Goal: Task Accomplishment & Management: Manage account settings

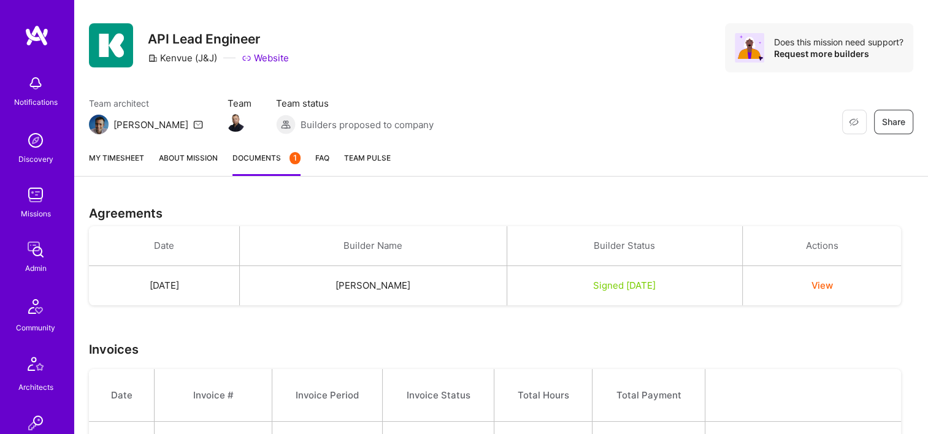
scroll to position [53, 0]
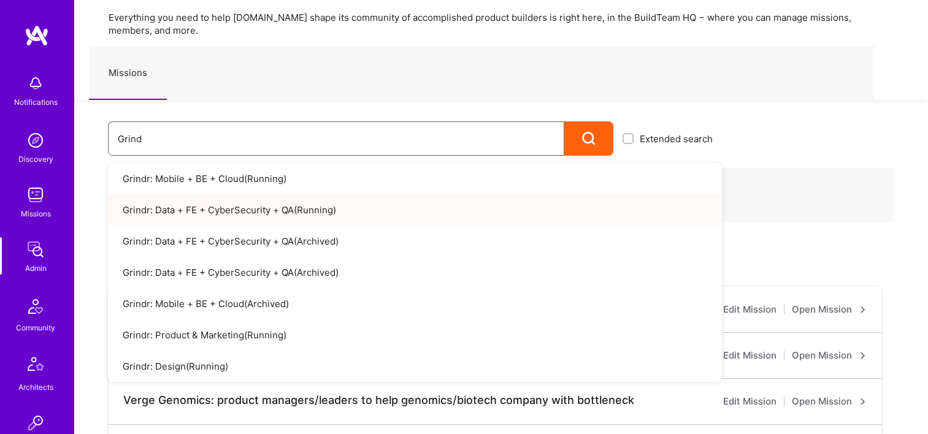
scroll to position [61, 0]
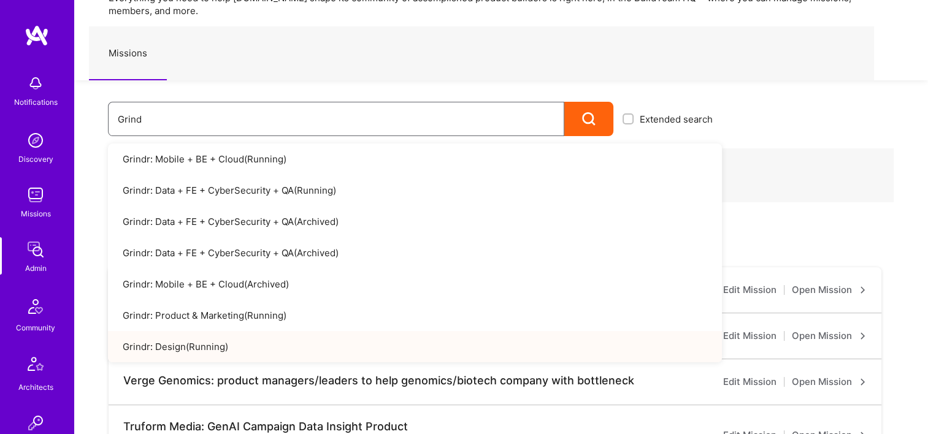
type input "Grind"
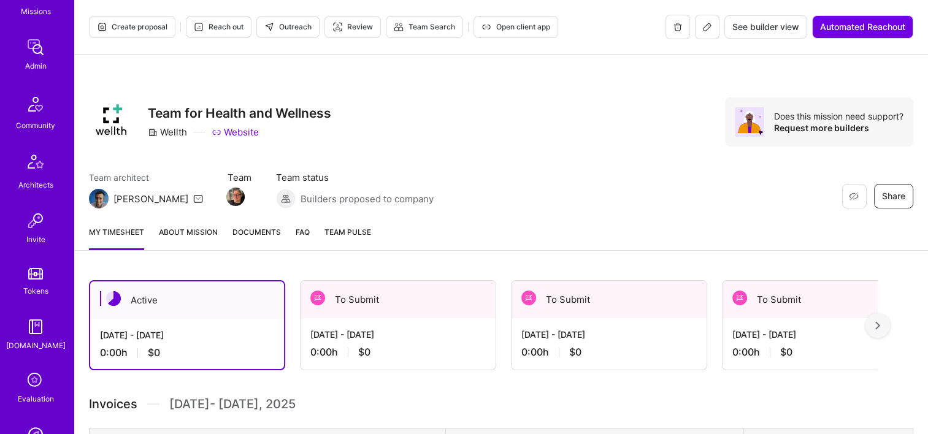
scroll to position [368, 0]
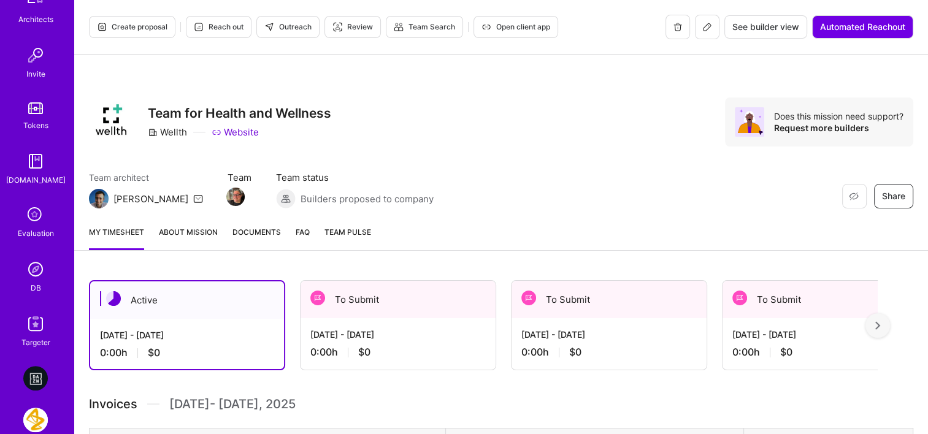
click at [49, 290] on link "DB" at bounding box center [36, 275] width 76 height 37
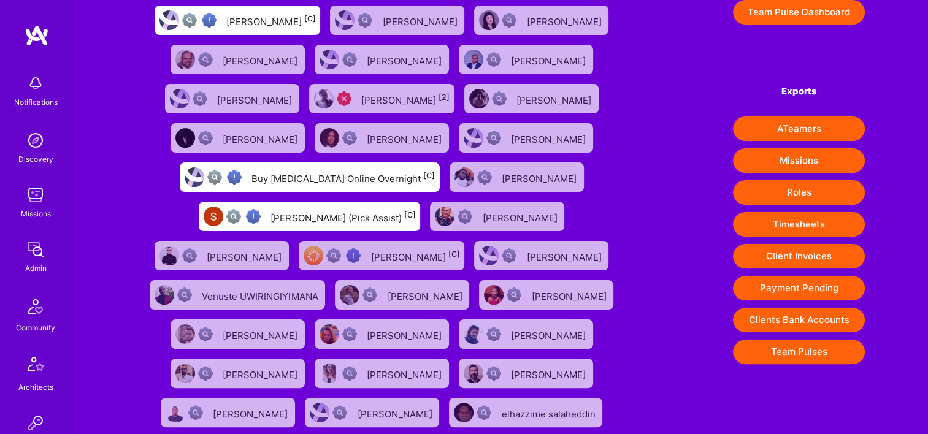
scroll to position [376, 0]
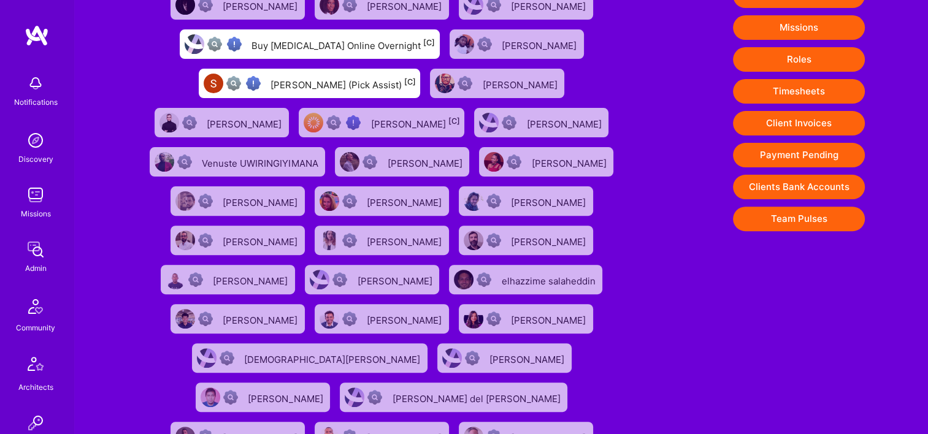
click at [804, 88] on button "Timesheets" at bounding box center [799, 91] width 132 height 25
click at [893, 83] on div "1333 exceptional (0) | 73396 verified (1) | 38865 insufficient (2+) | 15001 unk…" at bounding box center [501, 50] width 854 height 852
click at [800, 123] on button "Client Invoices" at bounding box center [799, 123] width 132 height 25
drag, startPoint x: 25, startPoint y: 226, endPoint x: 33, endPoint y: 239, distance: 15.5
click at [25, 226] on div "Notifications Discovery Missions Admin Community Architects Invite Tokens A.Gui…" at bounding box center [37, 393] width 74 height 648
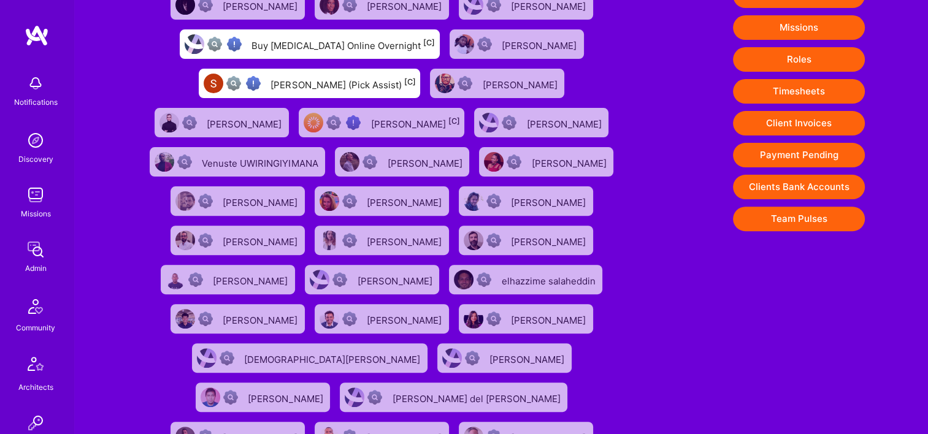
click at [34, 242] on img at bounding box center [35, 249] width 25 height 25
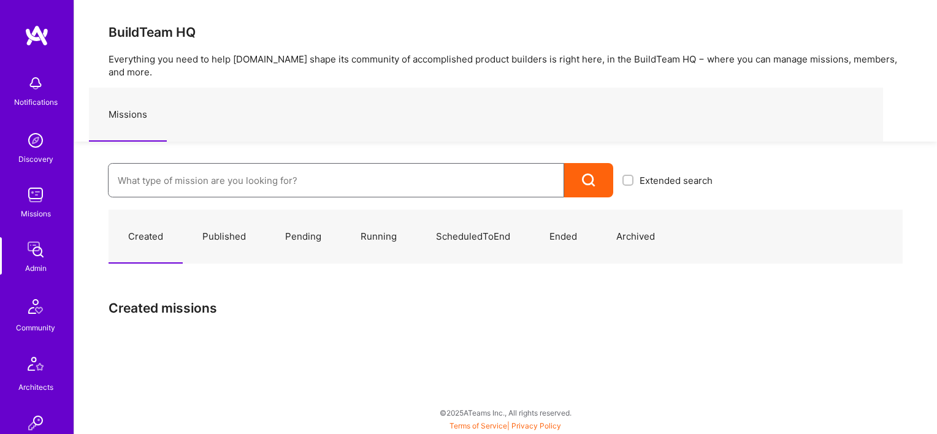
click at [207, 165] on input at bounding box center [336, 180] width 437 height 31
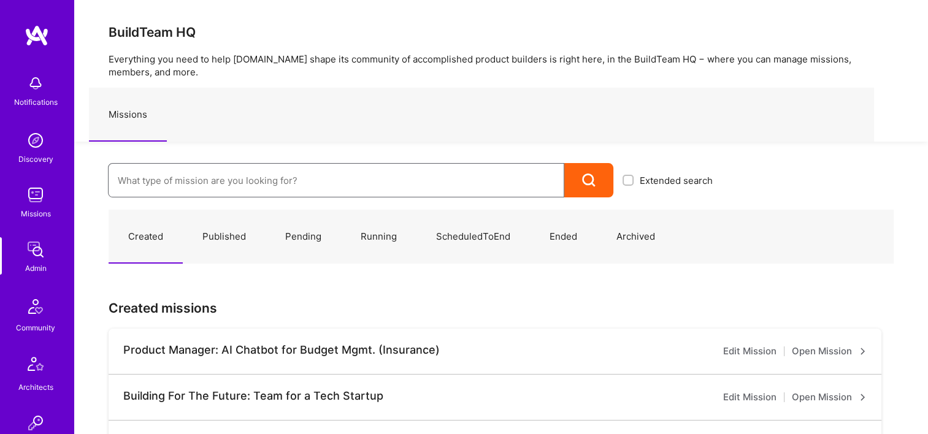
paste input "Grindr: Product & Marketing"
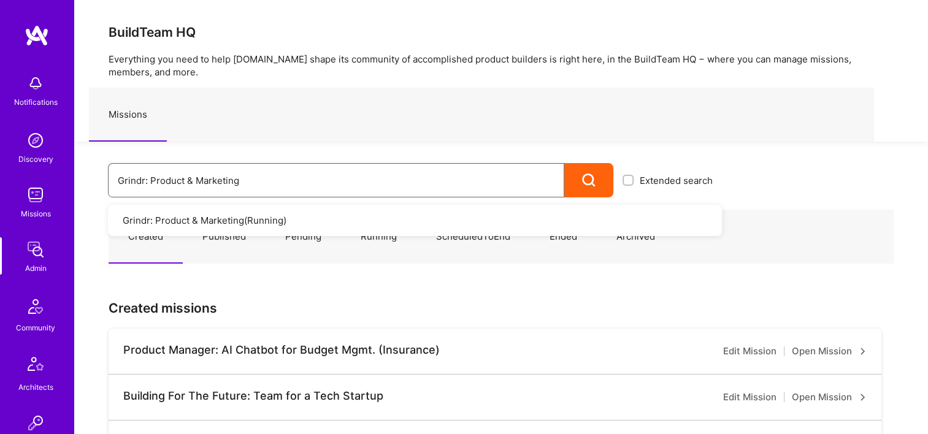
type input "Grindr: Product & Marketing"
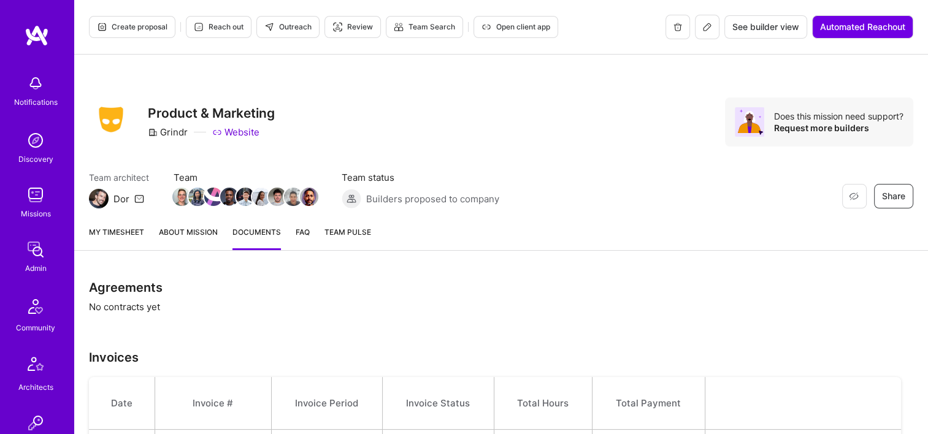
click at [150, 236] on div "My timesheet About Mission Documents FAQ Team Pulse" at bounding box center [501, 233] width 854 height 35
click at [135, 236] on link "My timesheet" at bounding box center [116, 238] width 55 height 25
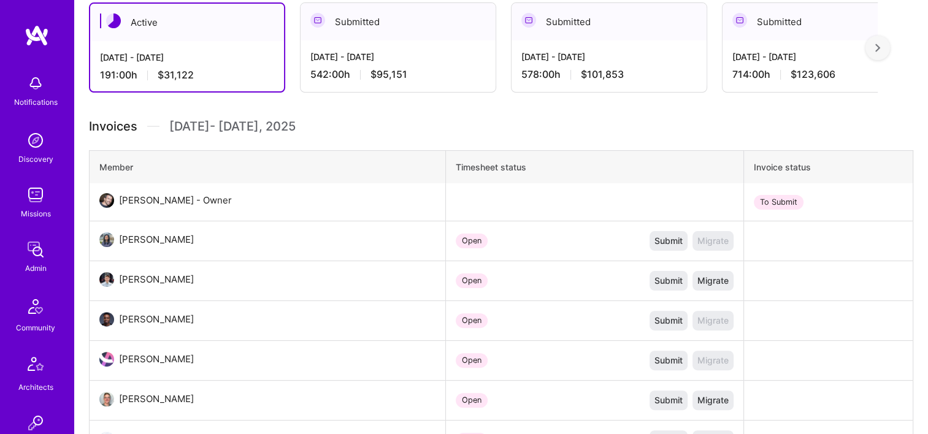
scroll to position [184, 0]
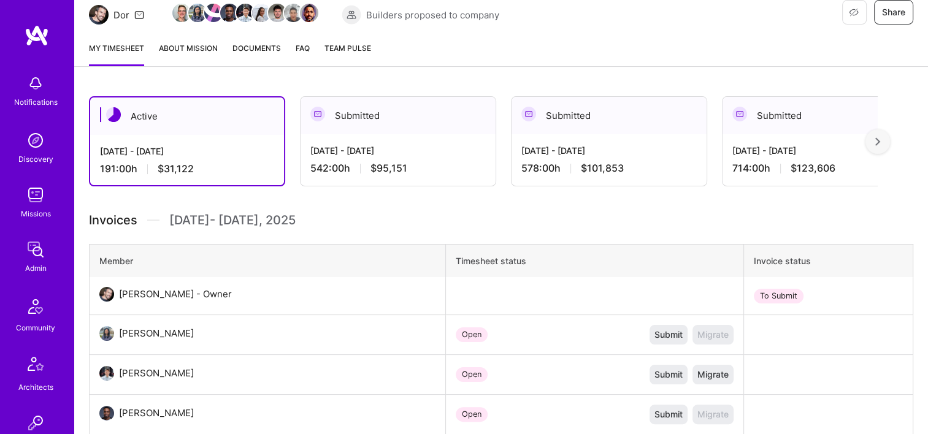
click at [656, 163] on div "578:00 h $101,853" at bounding box center [608, 168] width 175 height 13
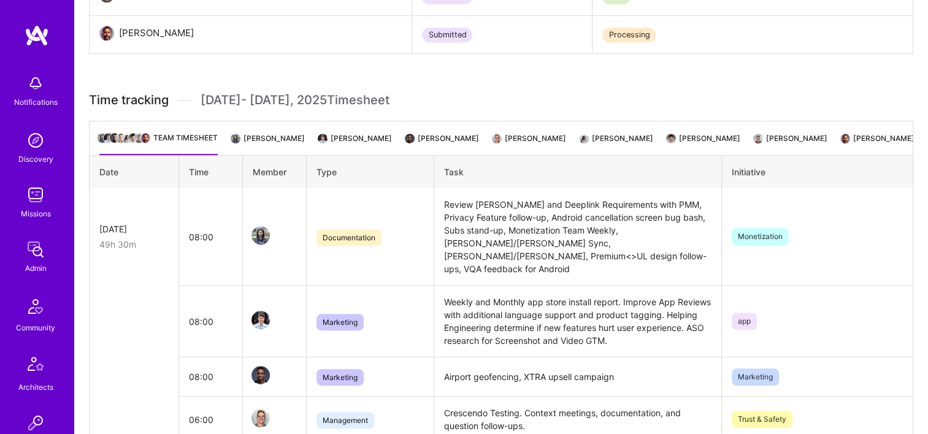
scroll to position [736, 0]
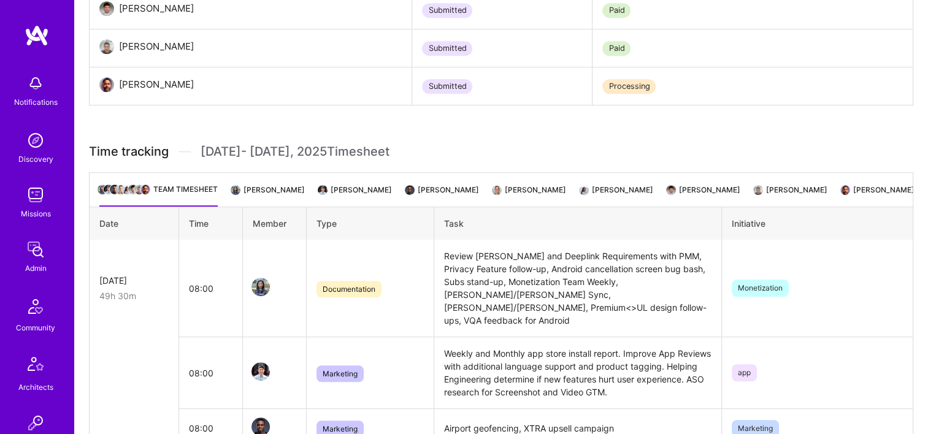
click at [842, 192] on li "Pooran Panwar" at bounding box center [878, 195] width 72 height 24
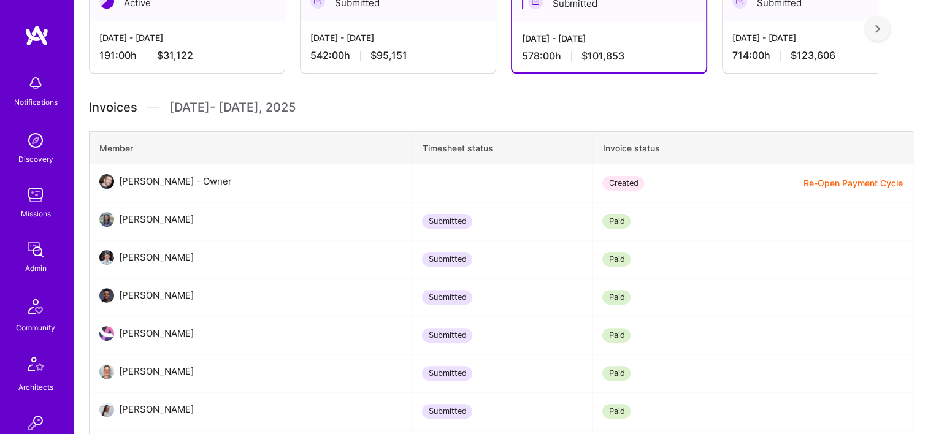
scroll to position [131, 0]
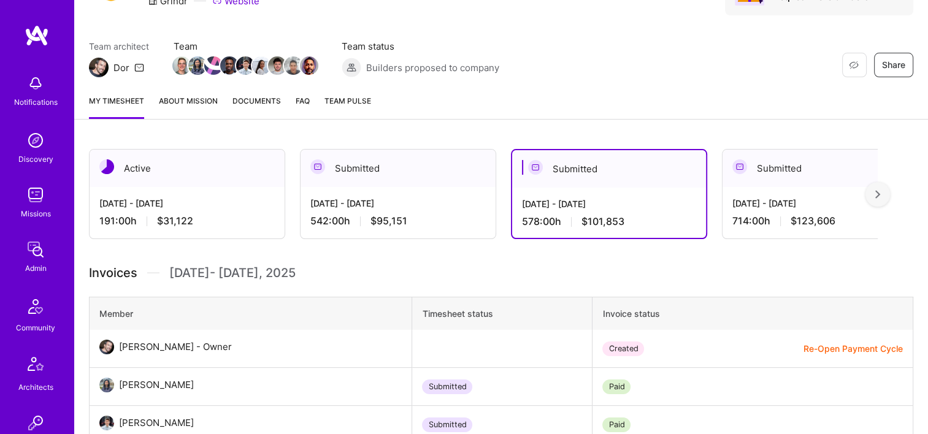
click at [250, 103] on span "Documents" at bounding box center [256, 100] width 48 height 13
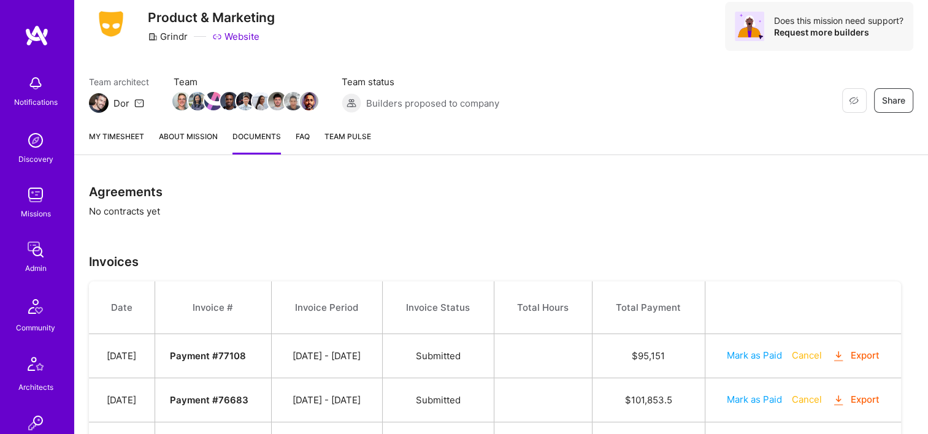
scroll to position [368, 0]
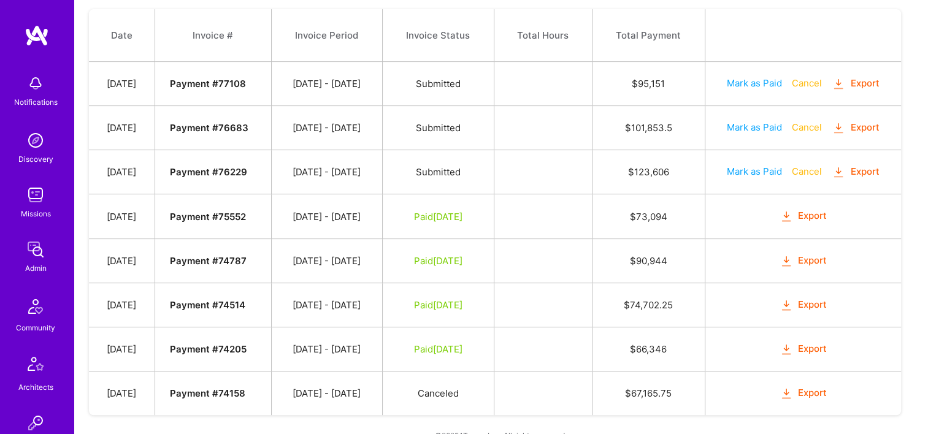
click at [861, 129] on button "Export" at bounding box center [856, 128] width 48 height 14
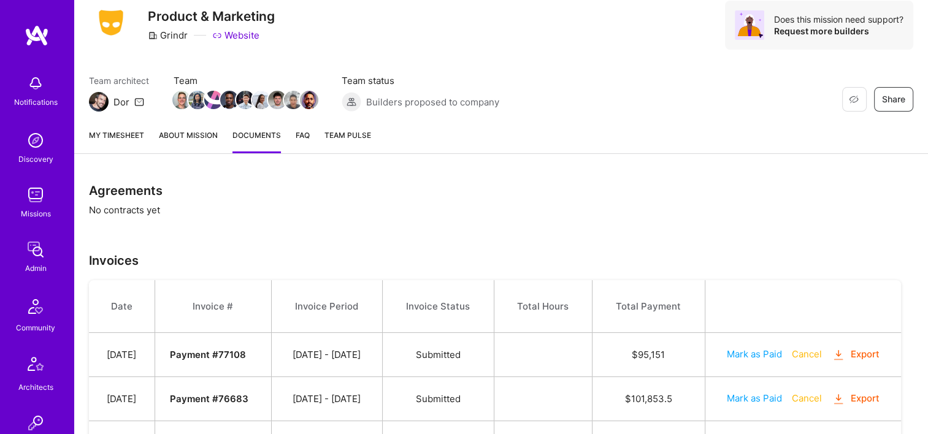
scroll to position [0, 0]
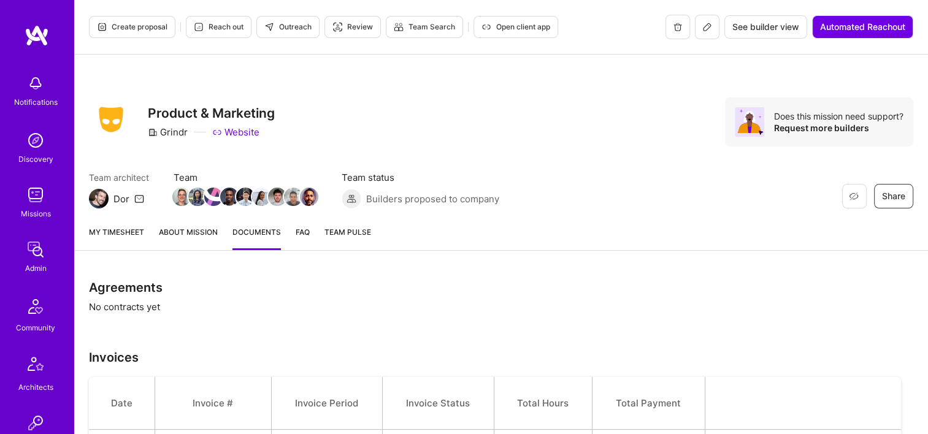
click at [599, 202] on div "Team architect Dor Team Team status Builders proposed to company Restore Not In…" at bounding box center [501, 189] width 824 height 37
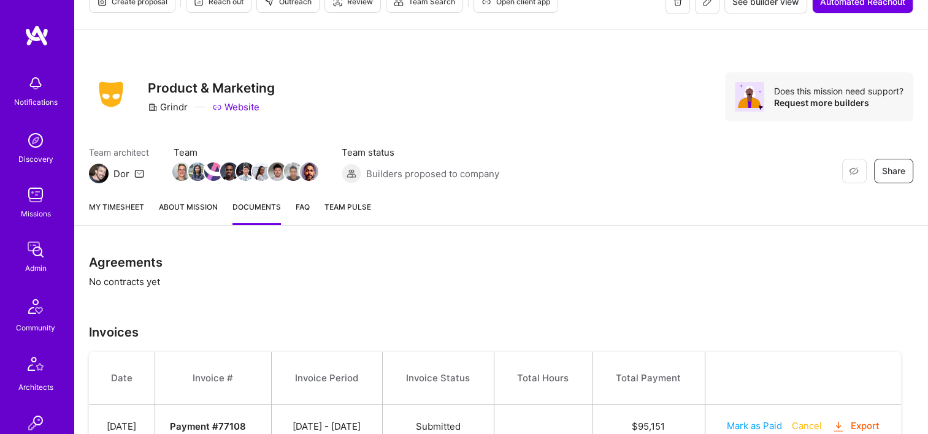
scroll to position [368, 0]
